Goal: Find specific page/section: Find specific page/section

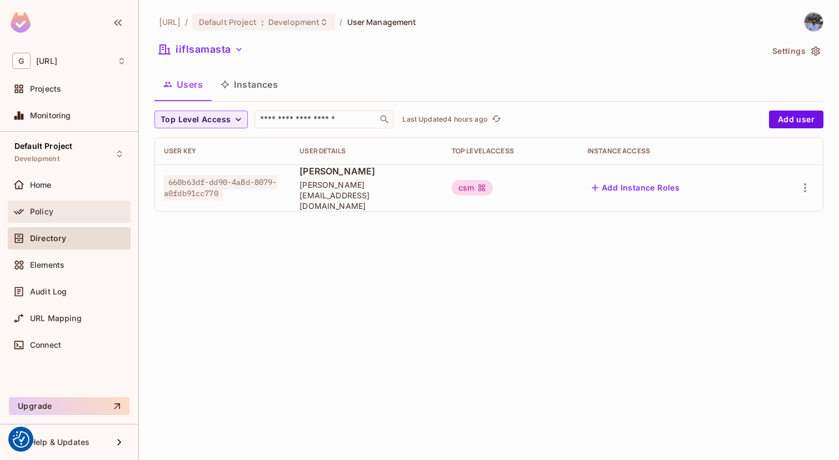
click at [72, 221] on div "Policy" at bounding box center [69, 212] width 123 height 22
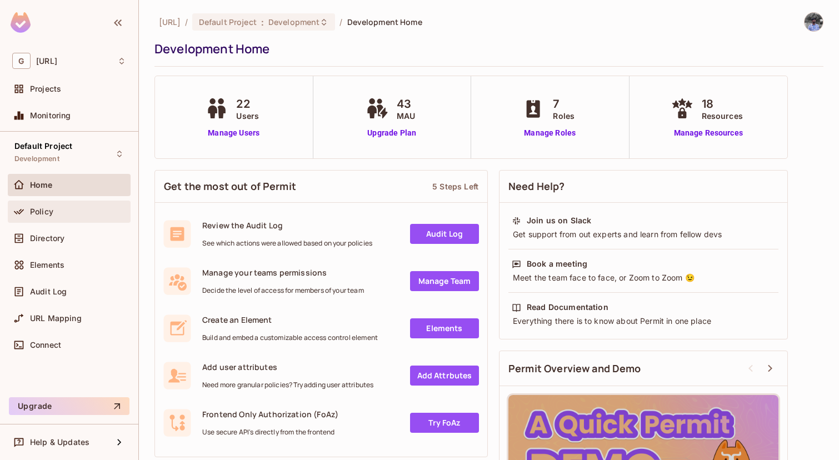
click at [52, 211] on span "Policy" at bounding box center [41, 211] width 23 height 9
